Goal: Task Accomplishment & Management: Manage account settings

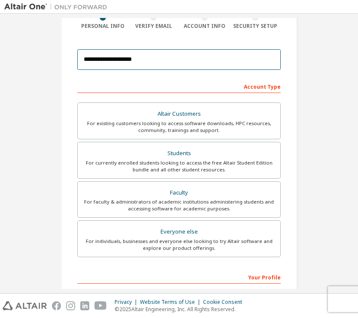
scroll to position [77, 0]
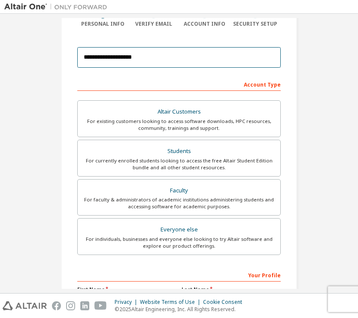
type input "**********"
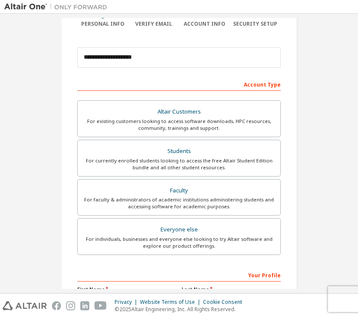
click at [253, 87] on div "Account Type" at bounding box center [178, 84] width 203 height 14
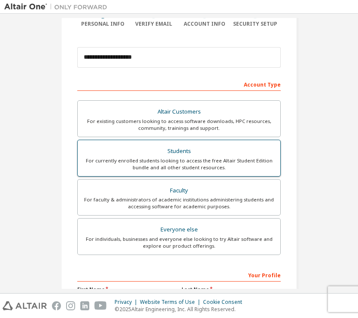
click at [196, 158] on div "For currently enrolled students looking to access the free Altair Student Editi…" at bounding box center [179, 164] width 192 height 14
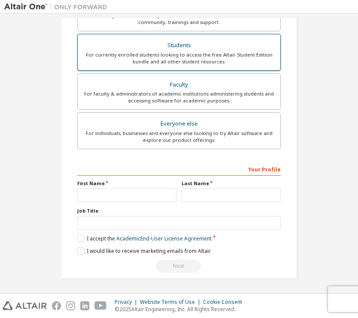
scroll to position [186, 0]
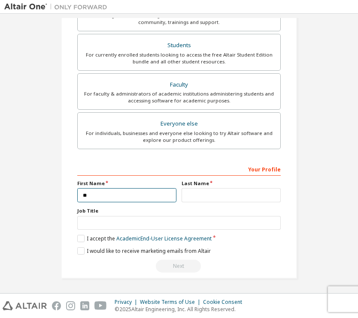
type input "*"
type input "**********"
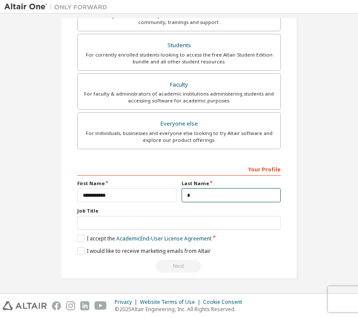
scroll to position [184, 0]
type input "****"
click at [223, 214] on div "Job Title" at bounding box center [178, 219] width 203 height 22
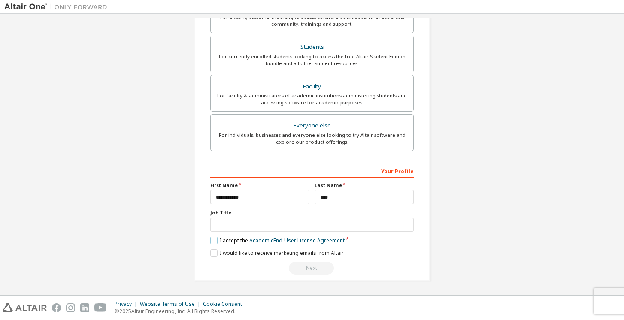
click at [213, 238] on label "I accept the Academic End-User License Agreement" at bounding box center [277, 240] width 134 height 7
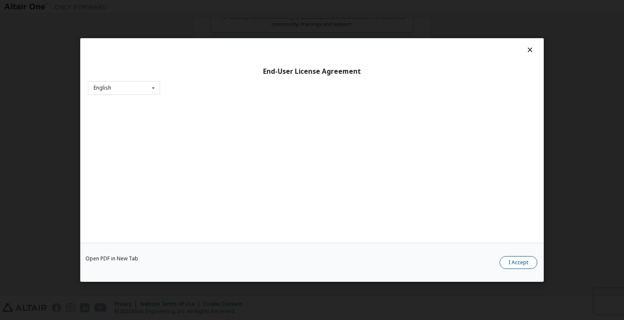
click at [357, 266] on button "I Accept" at bounding box center [518, 262] width 38 height 13
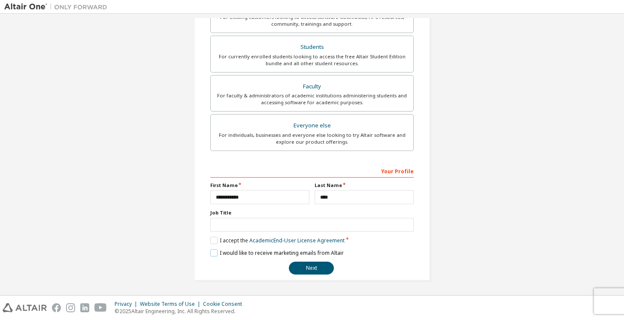
click at [214, 251] on label "I would like to receive marketing emails from Altair" at bounding box center [276, 252] width 133 height 7
click at [304, 268] on button "Next" at bounding box center [311, 268] width 45 height 13
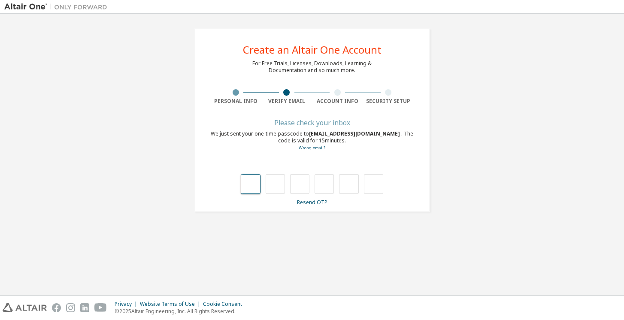
scroll to position [0, 0]
click at [308, 202] on link "Resend OTP" at bounding box center [312, 202] width 30 height 7
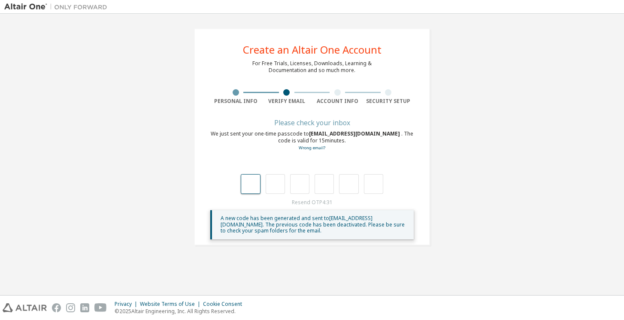
click at [255, 191] on input "text" at bounding box center [250, 184] width 19 height 20
type input "*"
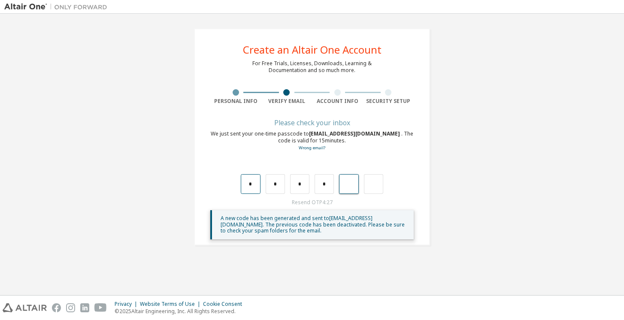
type input "*"
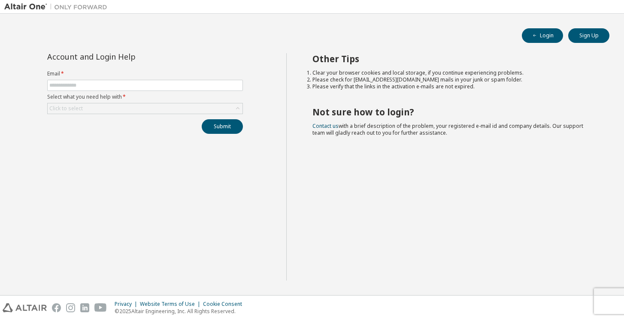
click at [419, 0] on div at bounding box center [363, 6] width 502 height 13
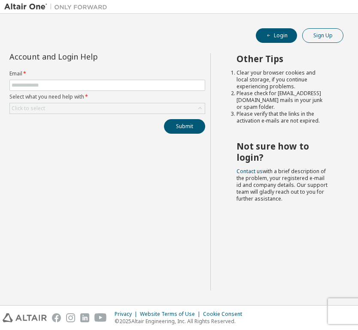
click at [308, 34] on button "Sign Up" at bounding box center [322, 35] width 41 height 15
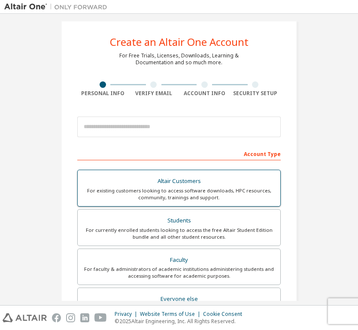
scroll to position [3, 0]
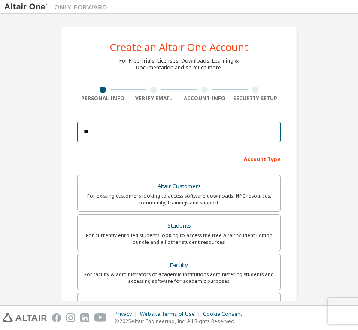
type input "*"
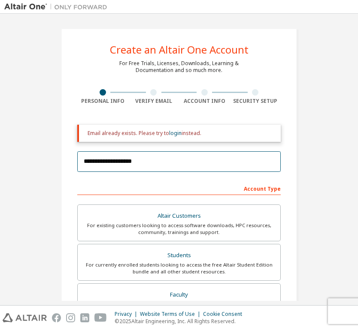
scroll to position [0, 0]
type input "**********"
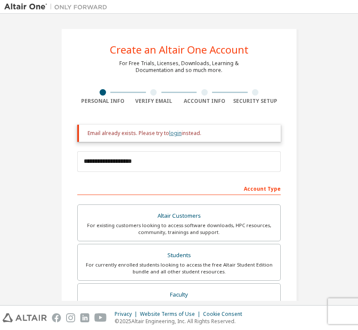
click at [178, 135] on link "login" at bounding box center [175, 133] width 12 height 7
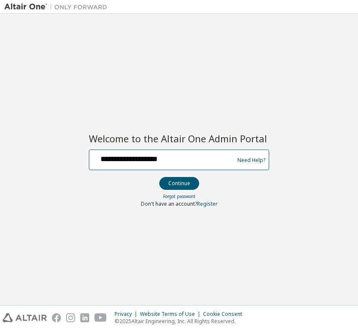
type input "**********"
click at [178, 183] on button "Continue" at bounding box center [179, 183] width 40 height 13
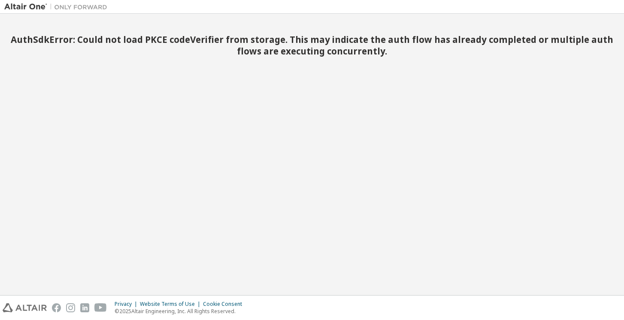
click at [229, 1] on div at bounding box center [363, 6] width 502 height 13
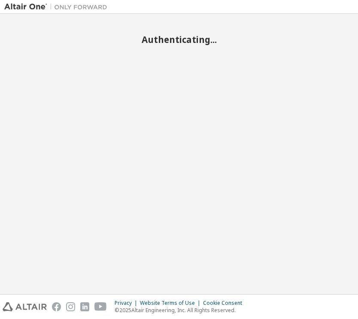
click at [183, 80] on div "Authenticating..." at bounding box center [178, 154] width 349 height 272
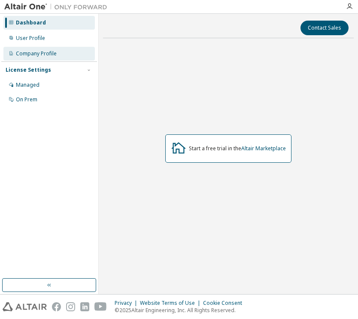
click at [37, 50] on div "Company Profile" at bounding box center [36, 53] width 41 height 7
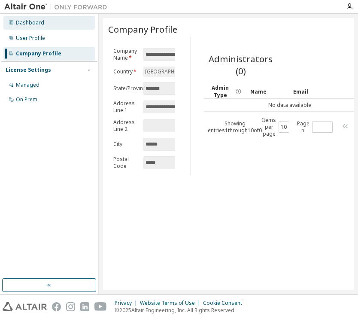
click at [40, 23] on div "Dashboard" at bounding box center [30, 22] width 28 height 7
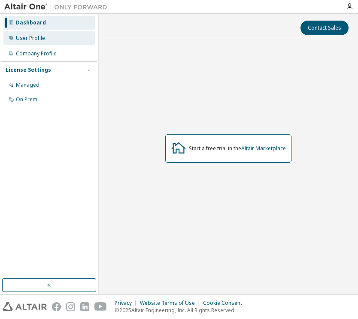
click at [38, 34] on div "User Profile" at bounding box center [48, 38] width 91 height 14
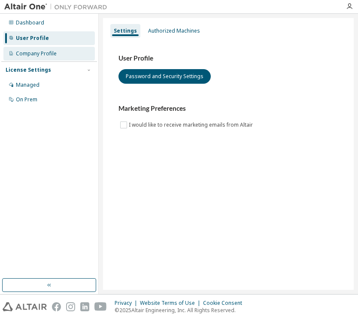
click at [48, 55] on div "Company Profile" at bounding box center [36, 53] width 41 height 7
click at [38, 53] on div "Company Profile" at bounding box center [36, 53] width 41 height 7
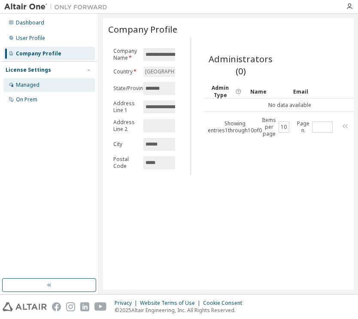
click at [24, 88] on div "Managed" at bounding box center [28, 85] width 24 height 7
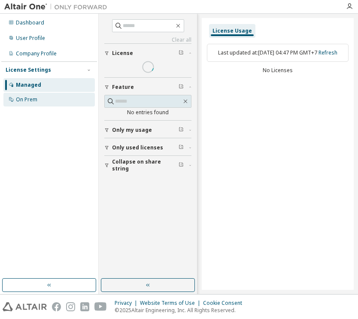
click at [28, 94] on div "On Prem" at bounding box center [48, 100] width 91 height 14
